Goal: Find specific page/section: Find specific page/section

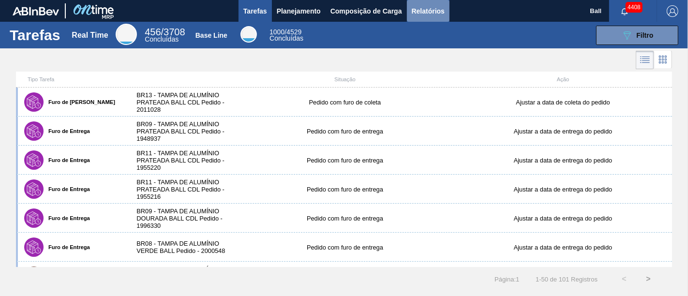
click at [442, 13] on span "Relatórios" at bounding box center [428, 11] width 33 height 12
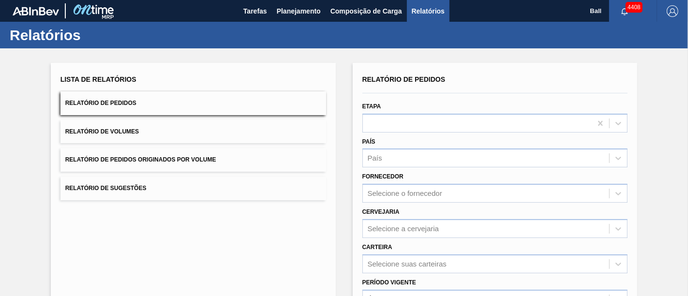
click at [454, 168] on div "Fornecedor Selecione o fornecedor" at bounding box center [496, 185] width 274 height 35
